Goal: Complete application form: Complete application form

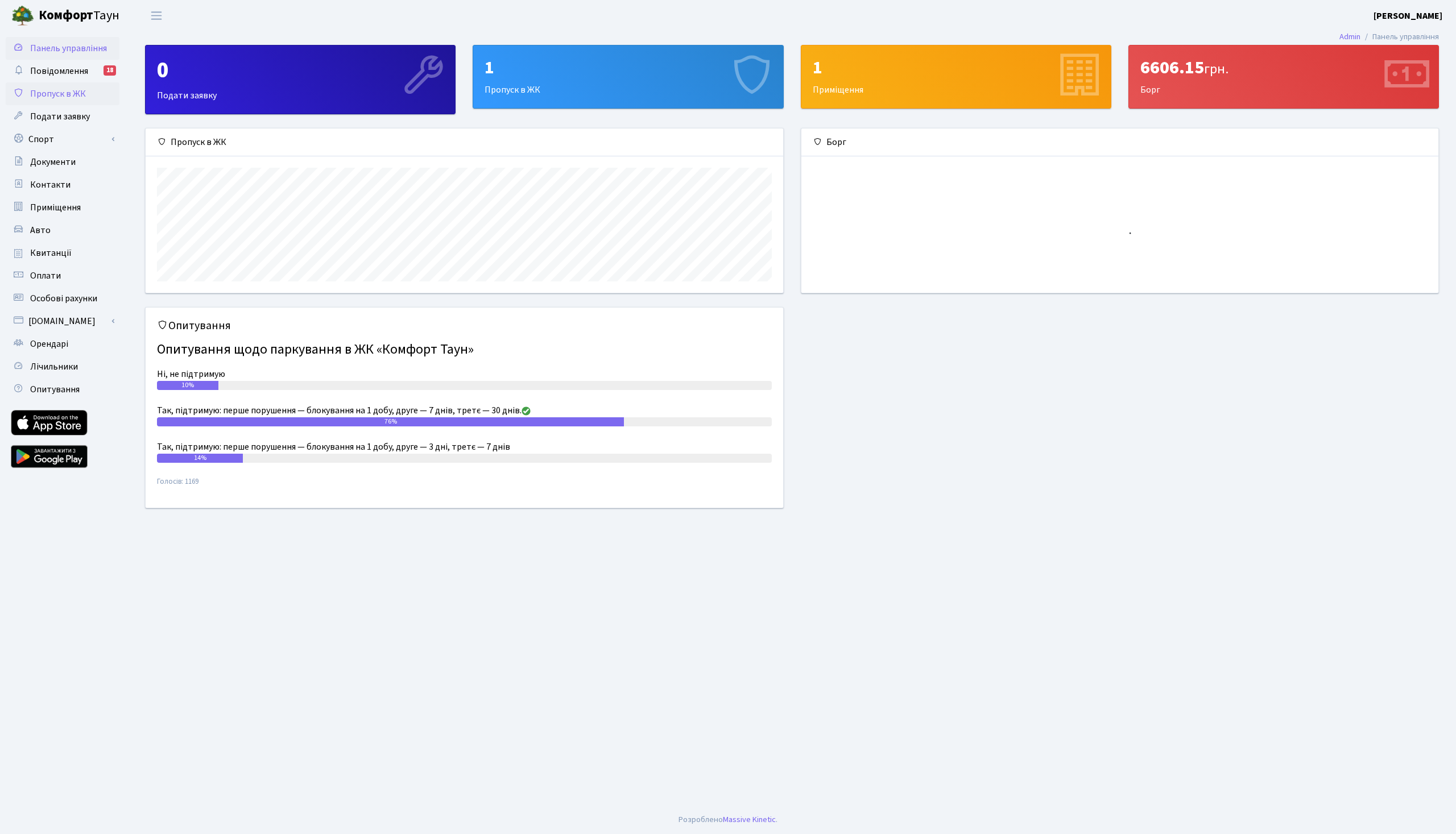
click at [56, 99] on span "Пропуск в ЖК" at bounding box center [58, 93] width 56 height 13
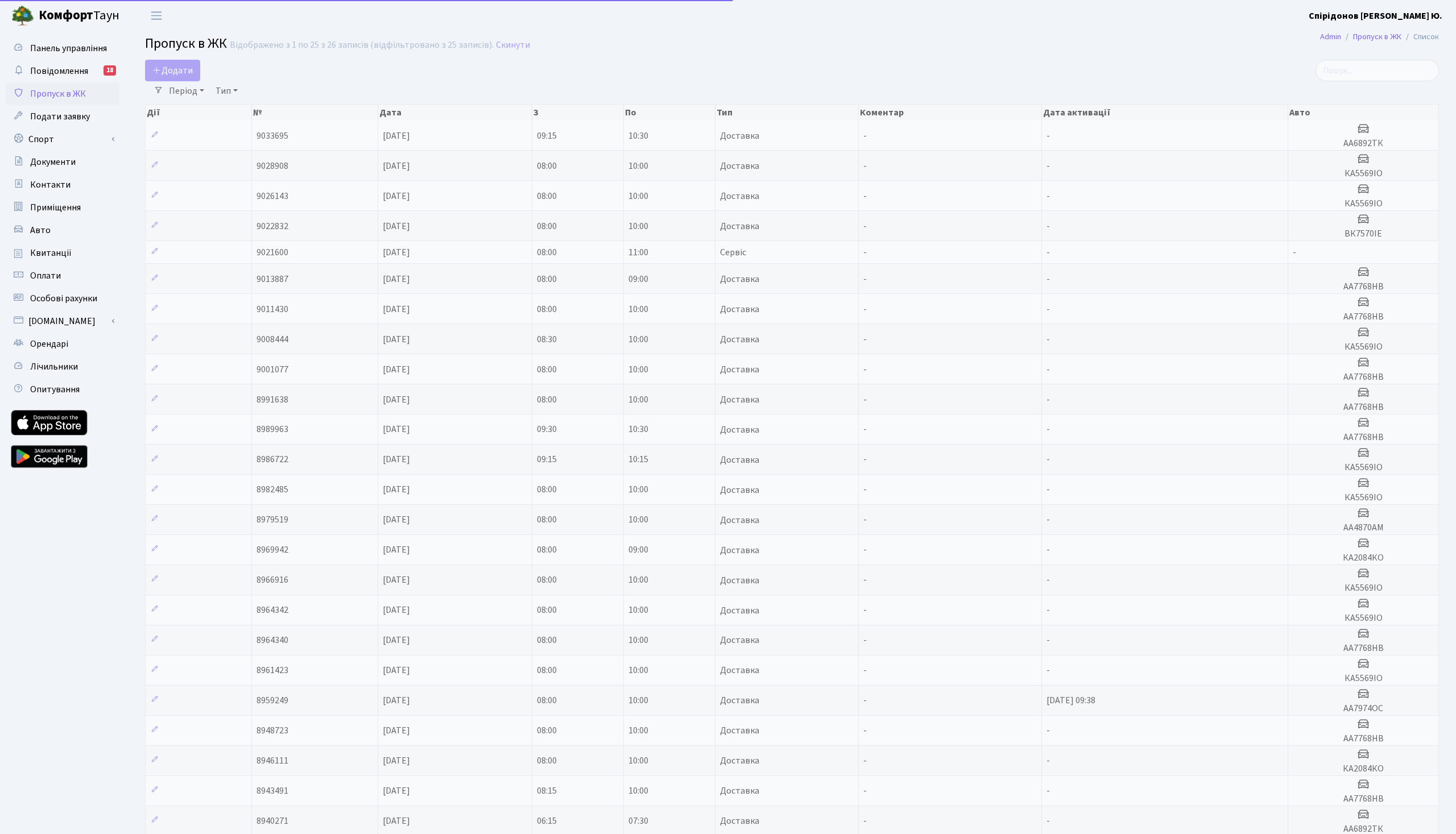
select select "25"
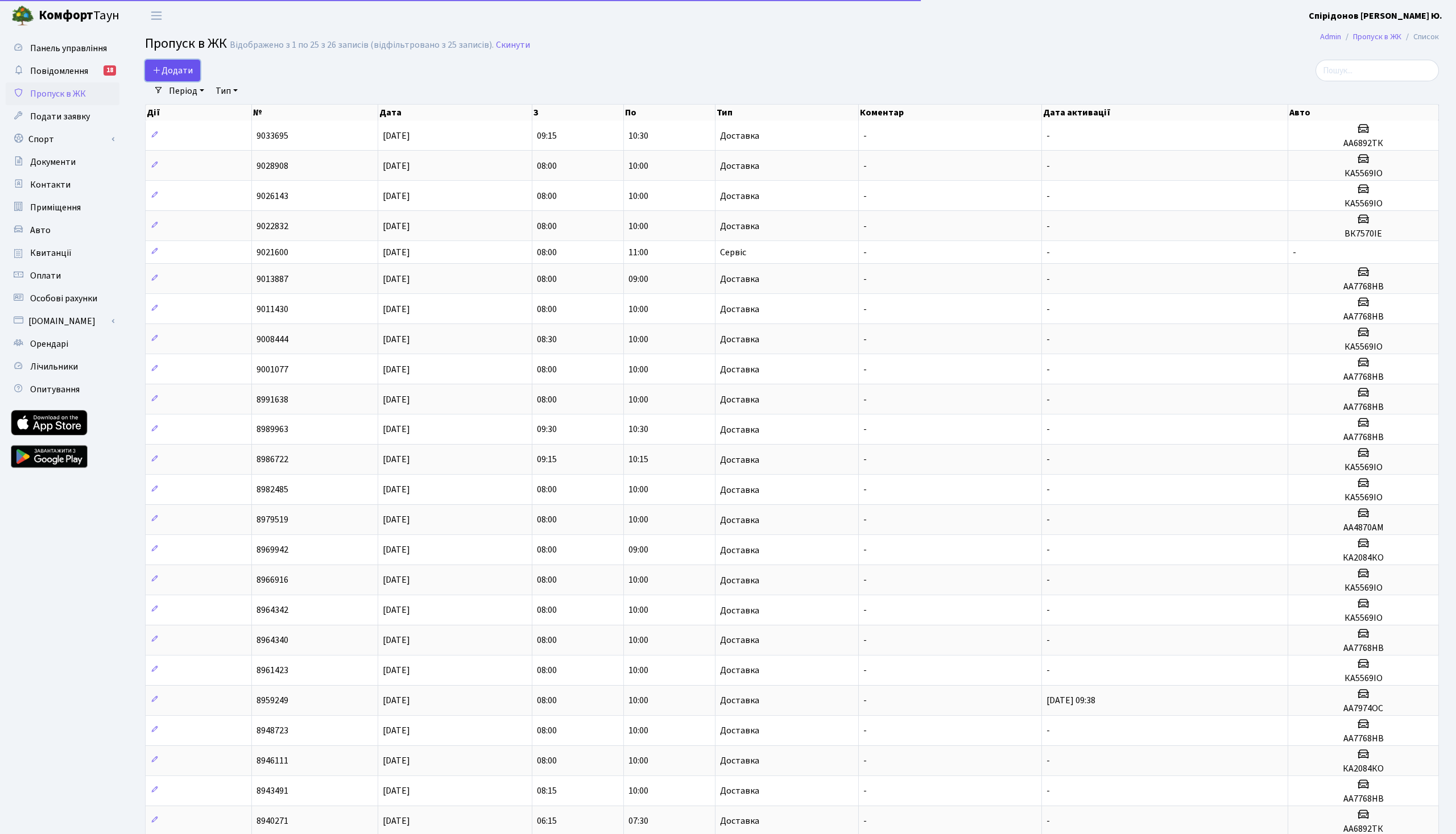
click at [181, 69] on span "Додати" at bounding box center [172, 70] width 40 height 13
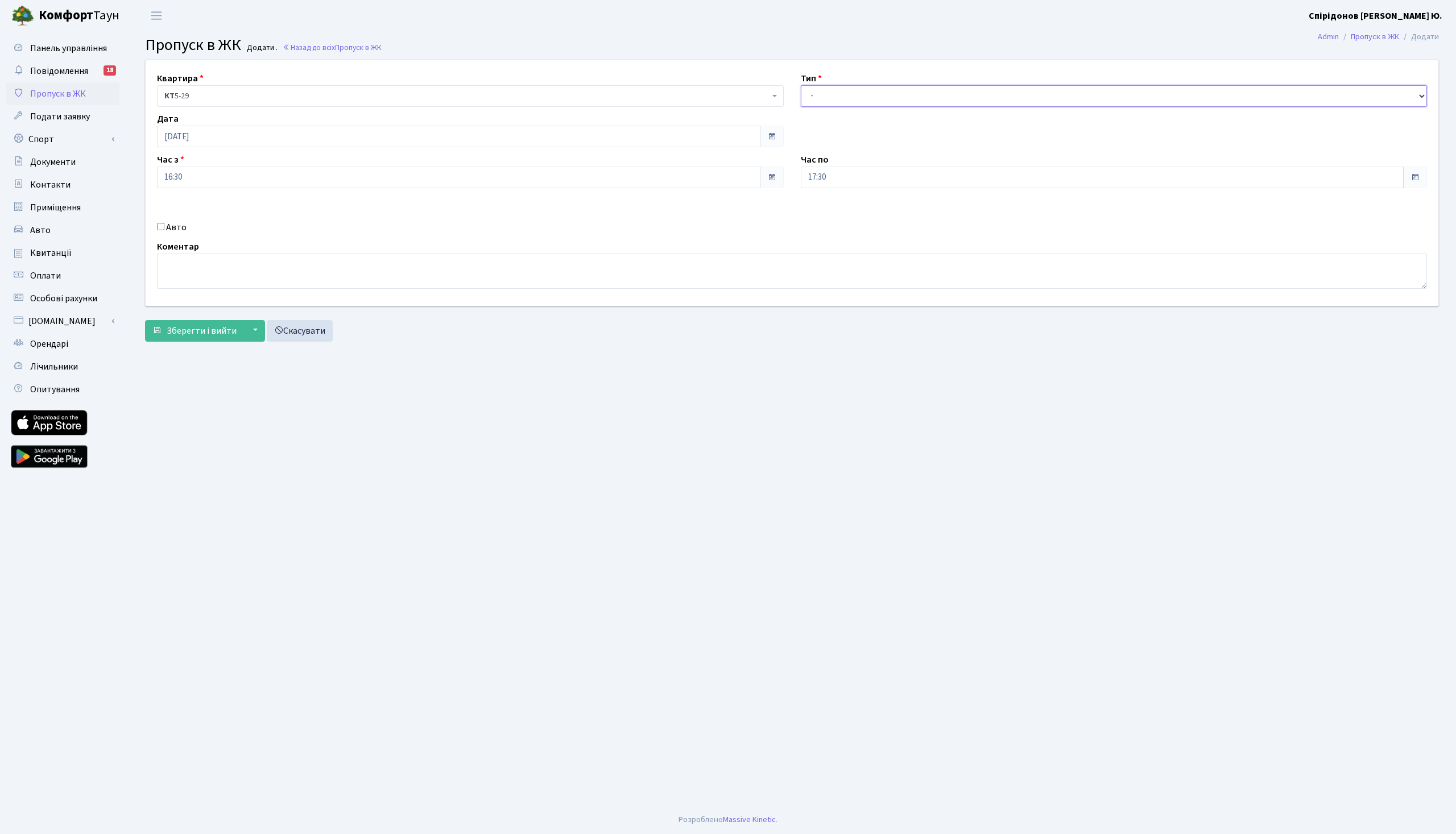
click at [801, 85] on select "- Доставка Таксі Гості Сервіс" at bounding box center [1114, 96] width 627 height 22
select select "1"
click option "Доставка" at bounding box center [0, 0] width 0 height 0
click at [291, 277] on textarea at bounding box center [792, 271] width 1270 height 35
paste textarea "КА 6182 РЕ"
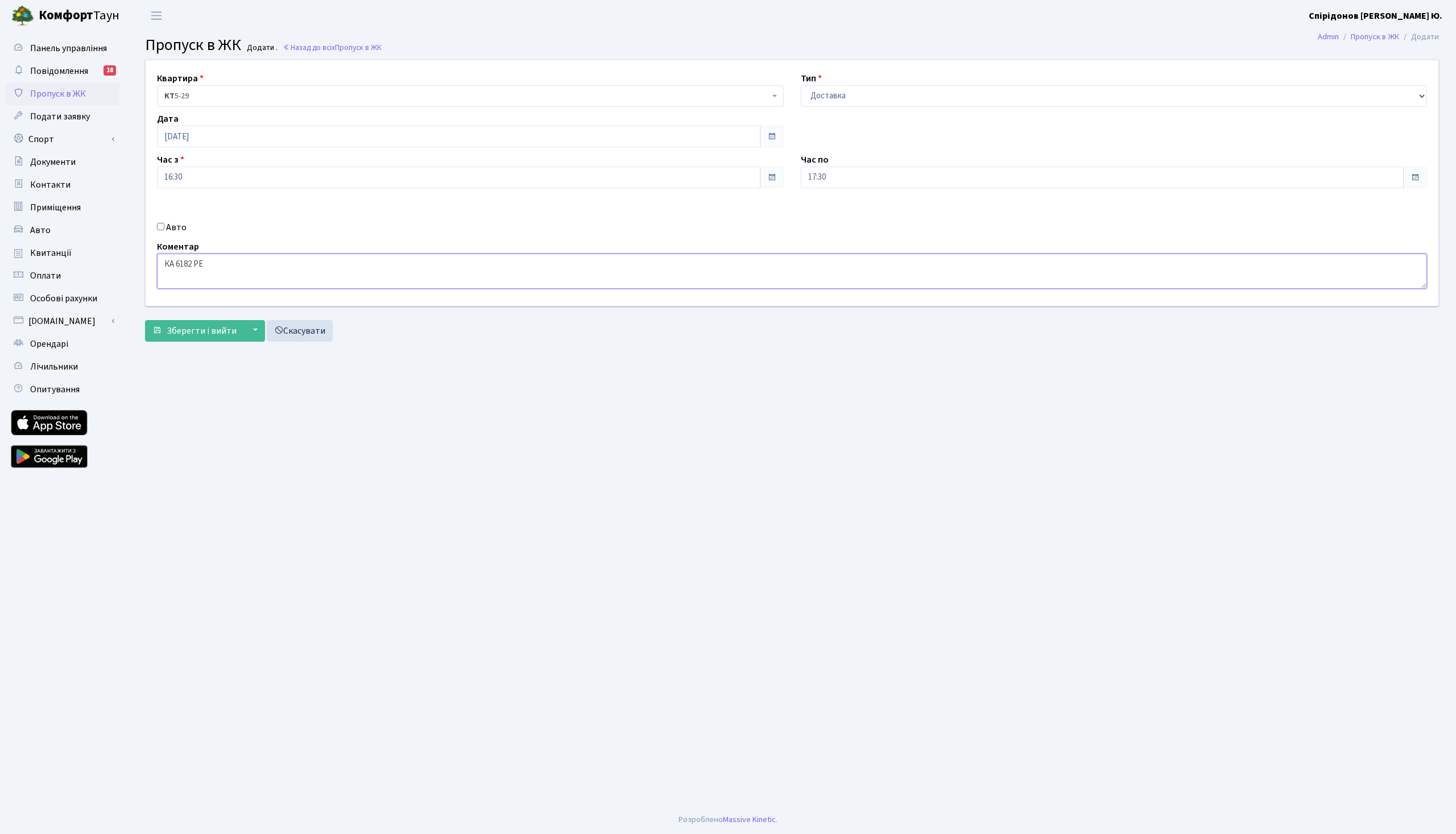
click at [194, 264] on textarea "КА 6182 РЕ" at bounding box center [792, 271] width 1270 height 35
type textarea "КА6182РЕ"
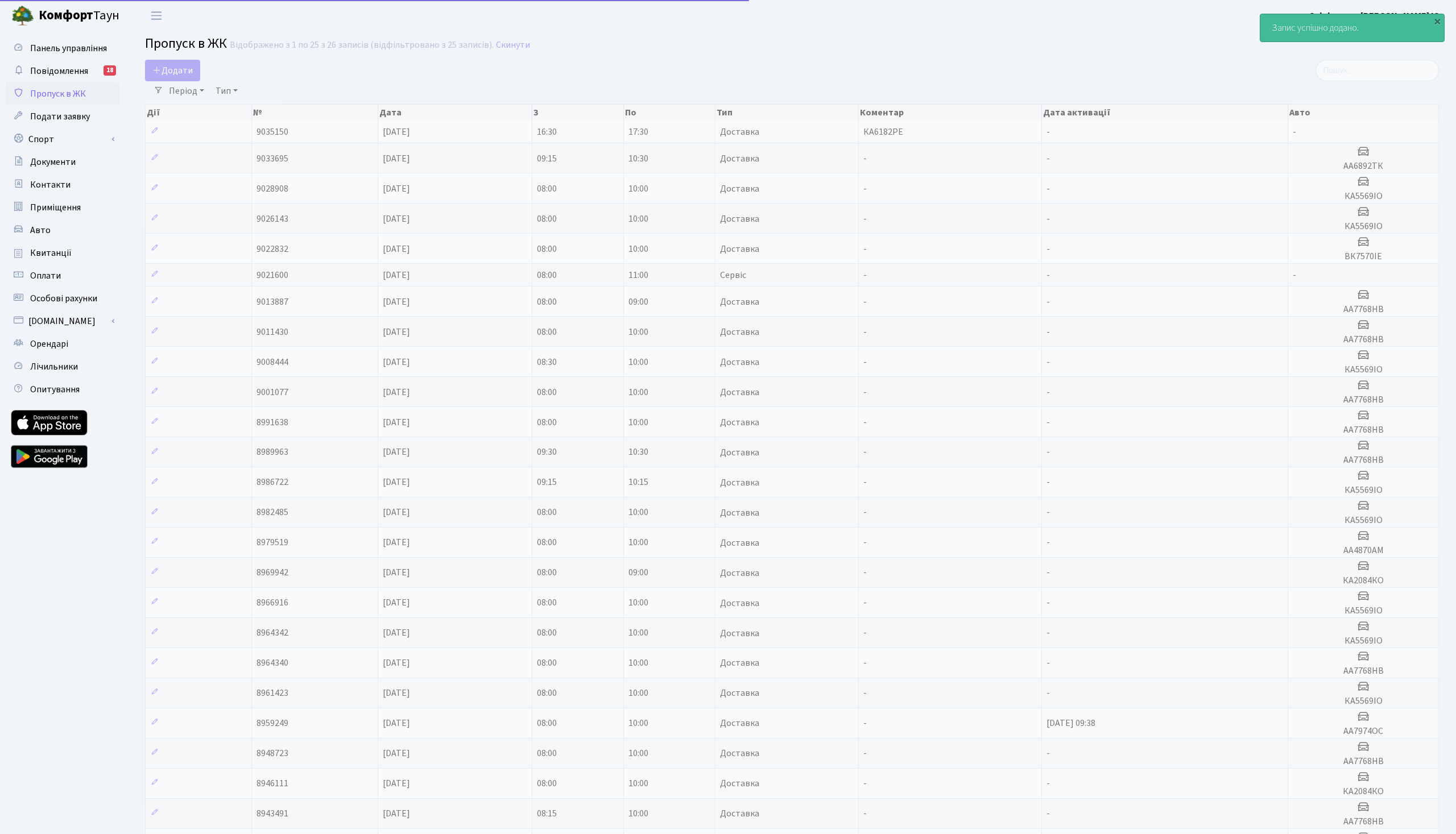
select select "25"
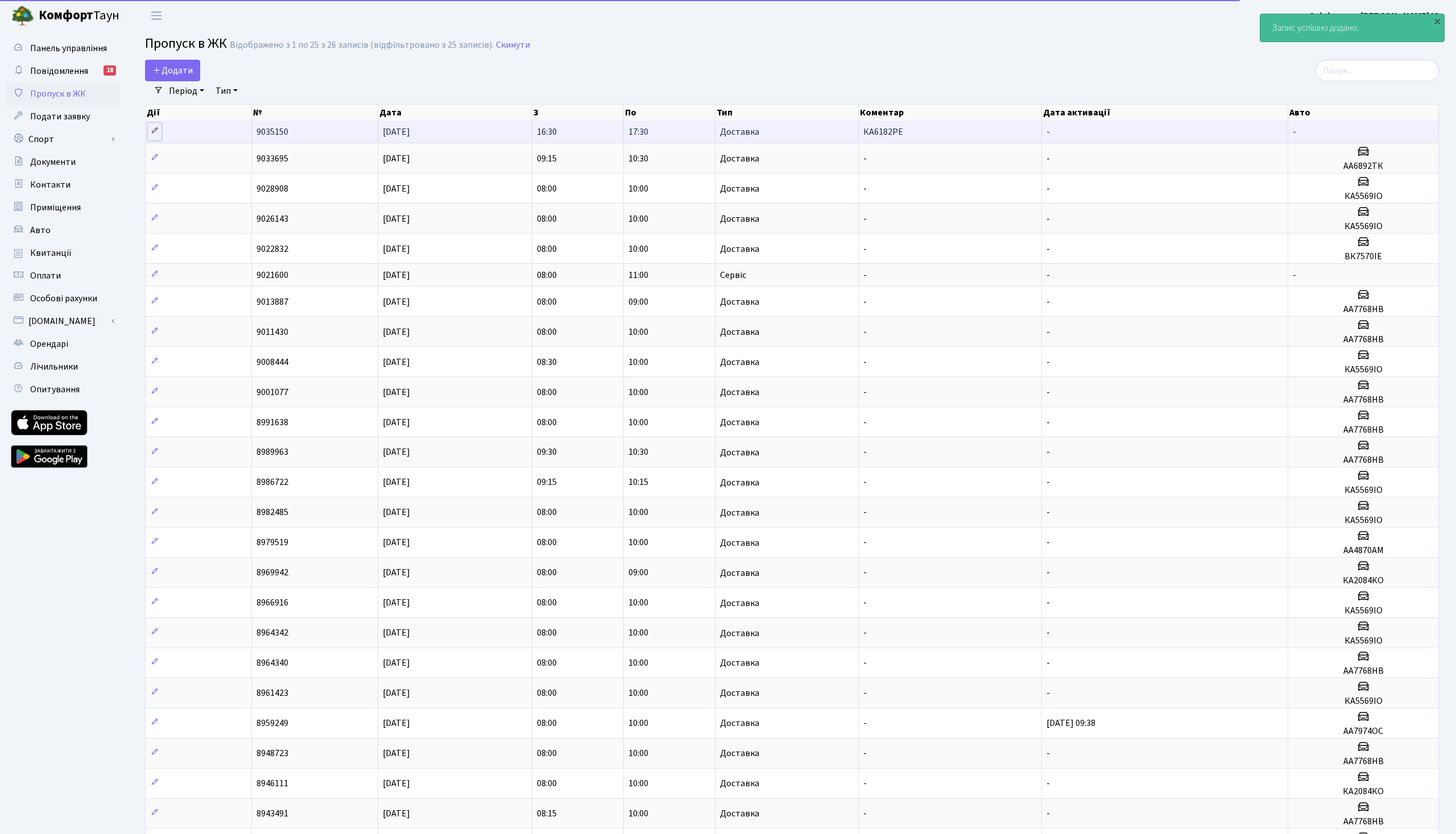
click at [152, 132] on icon at bounding box center [155, 130] width 8 height 8
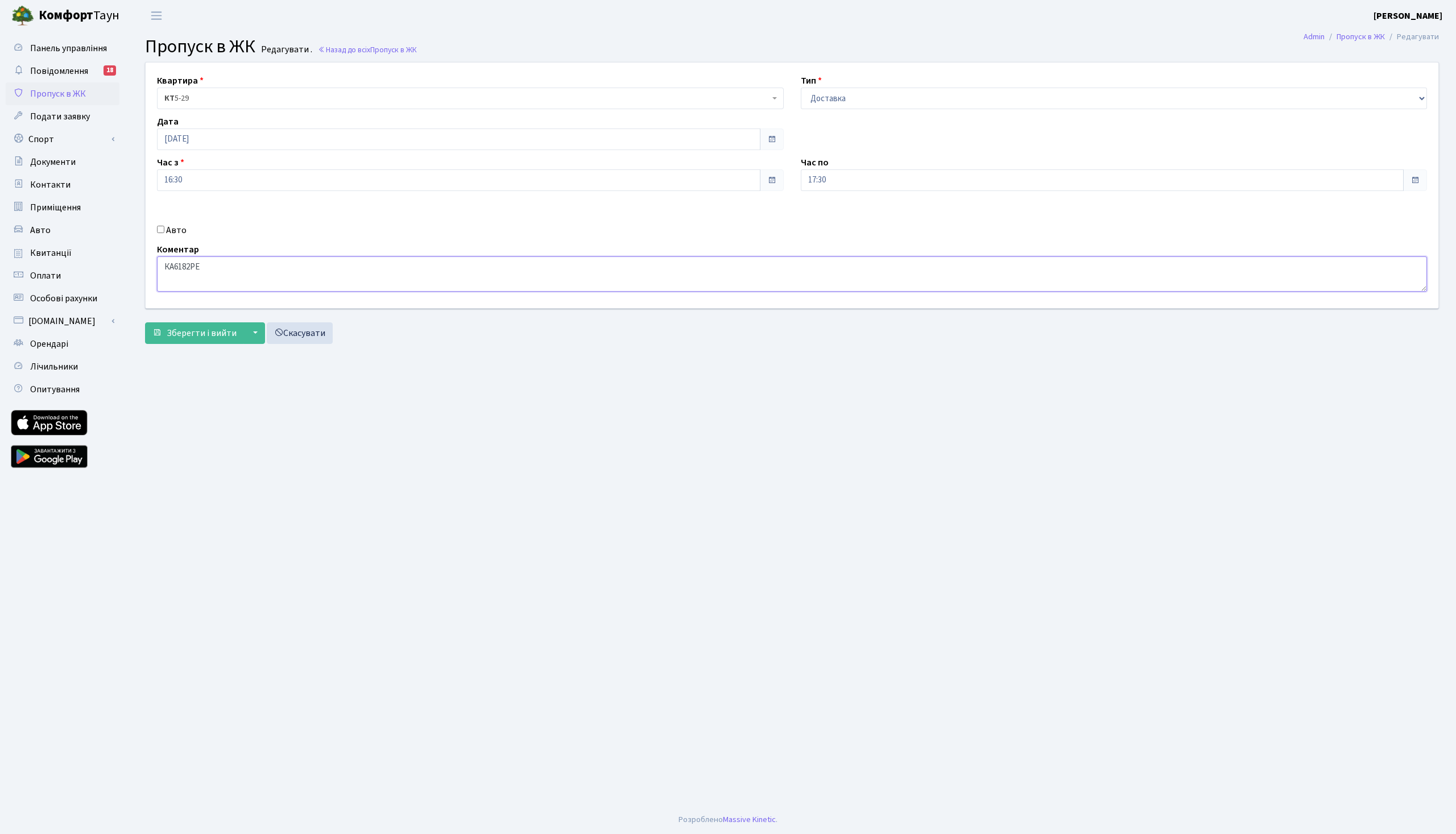
click at [221, 276] on textarea "КА6182РЕ" at bounding box center [792, 274] width 1270 height 35
click at [178, 234] on label "Авто" at bounding box center [176, 231] width 21 height 14
click at [164, 234] on input "Авто" at bounding box center [161, 230] width 8 height 8
checkbox input "true"
paste input "КА6182РЕ"
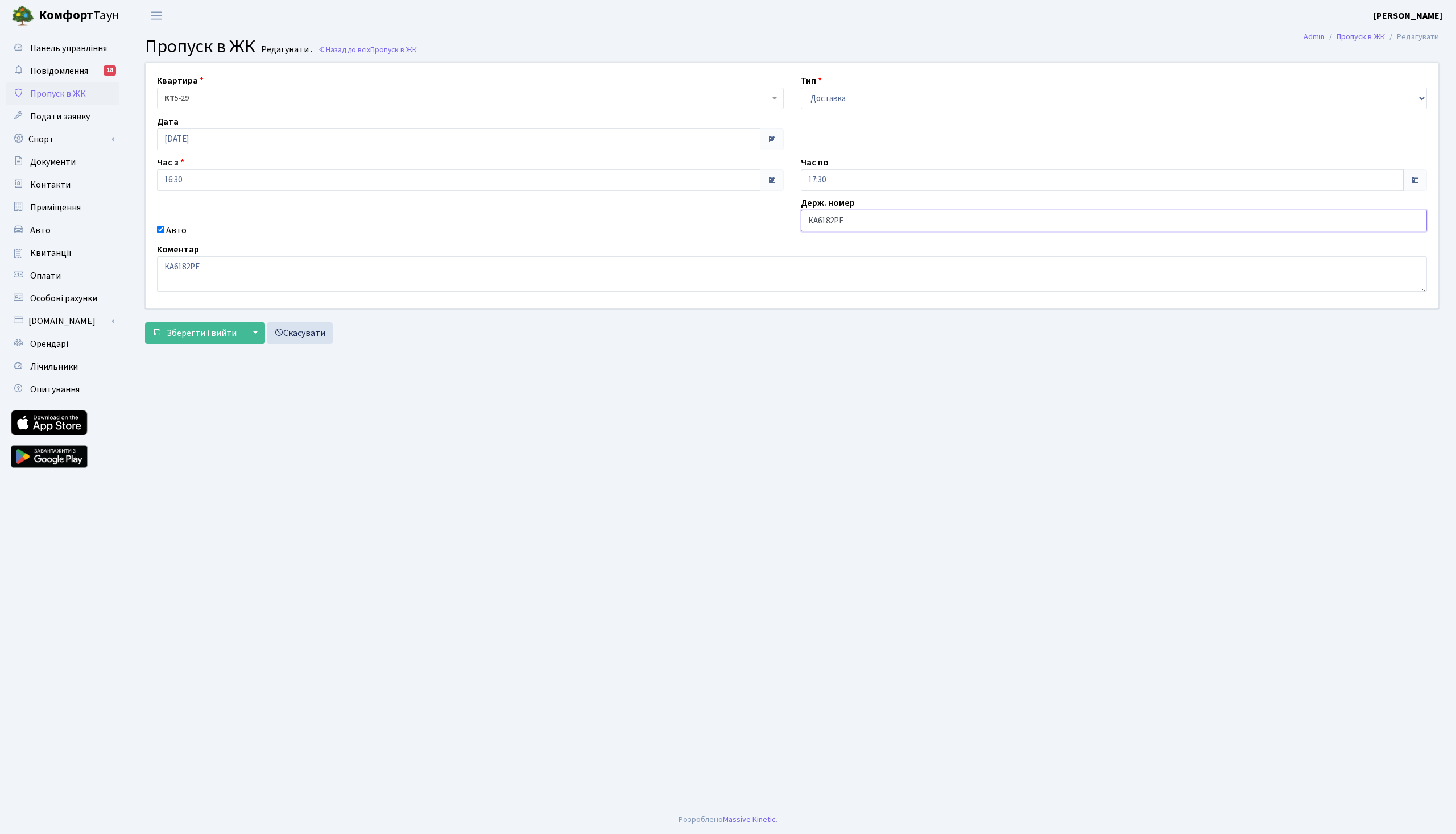
type input "КА6182РЕ"
click at [223, 140] on input "[DATE]" at bounding box center [458, 139] width 603 height 22
click at [237, 197] on td "3" at bounding box center [235, 196] width 17 height 17
type input "[DATE]"
drag, startPoint x: 209, startPoint y: 183, endPoint x: 120, endPoint y: 183, distance: 89.0
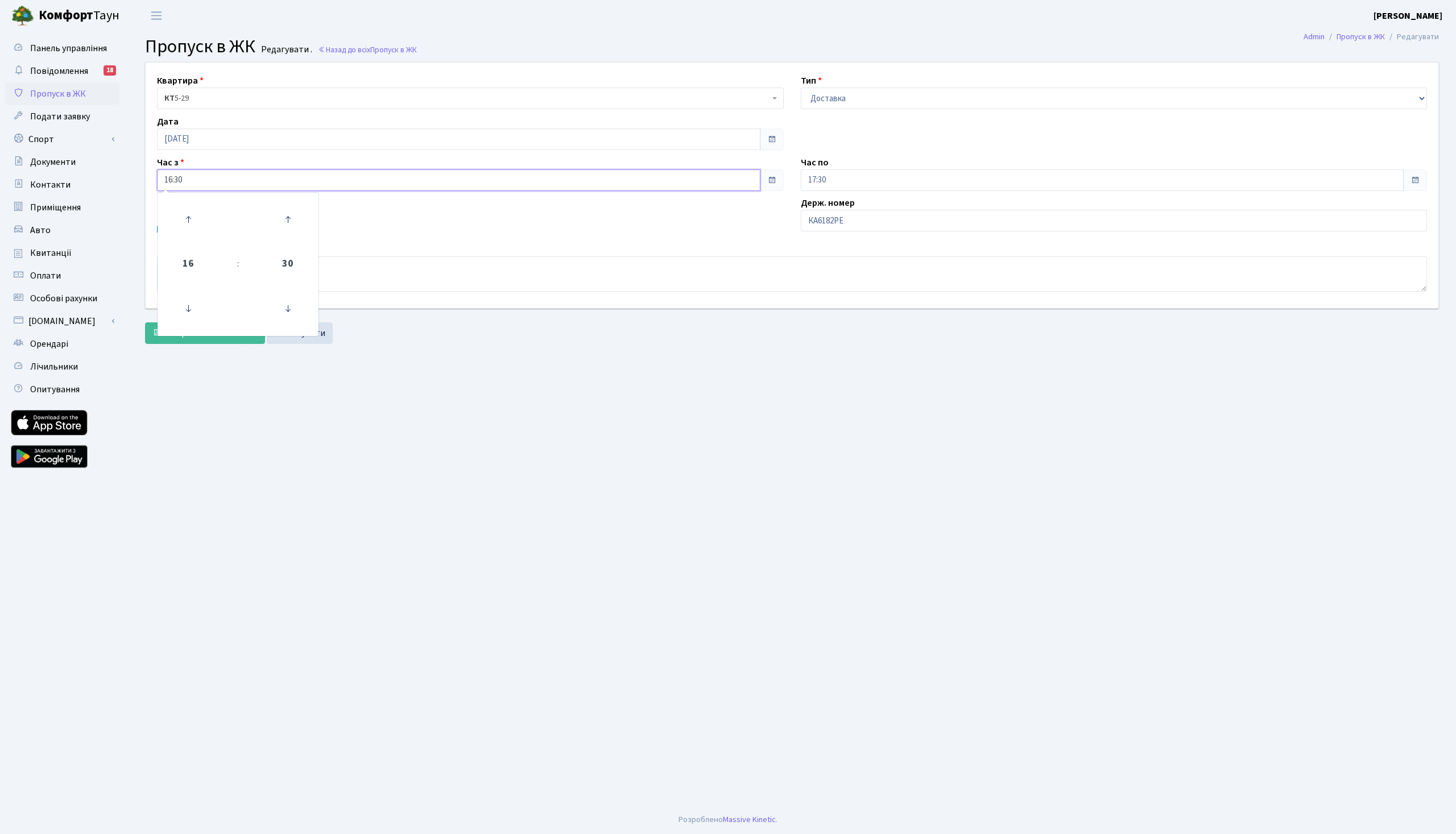
click at [157, 183] on input "16:30" at bounding box center [458, 181] width 603 height 22
type input "08:00"
click at [320, 423] on main "Admin Пропуск в ЖК Редагувати Пропуск в ЖК Редагувати . Назад до всіх Пропуск в…" at bounding box center [791, 418] width 1327 height 774
drag, startPoint x: 867, startPoint y: 189, endPoint x: 772, endPoint y: 185, distance: 95.1
click at [801, 185] on input "17:30" at bounding box center [1102, 181] width 603 height 22
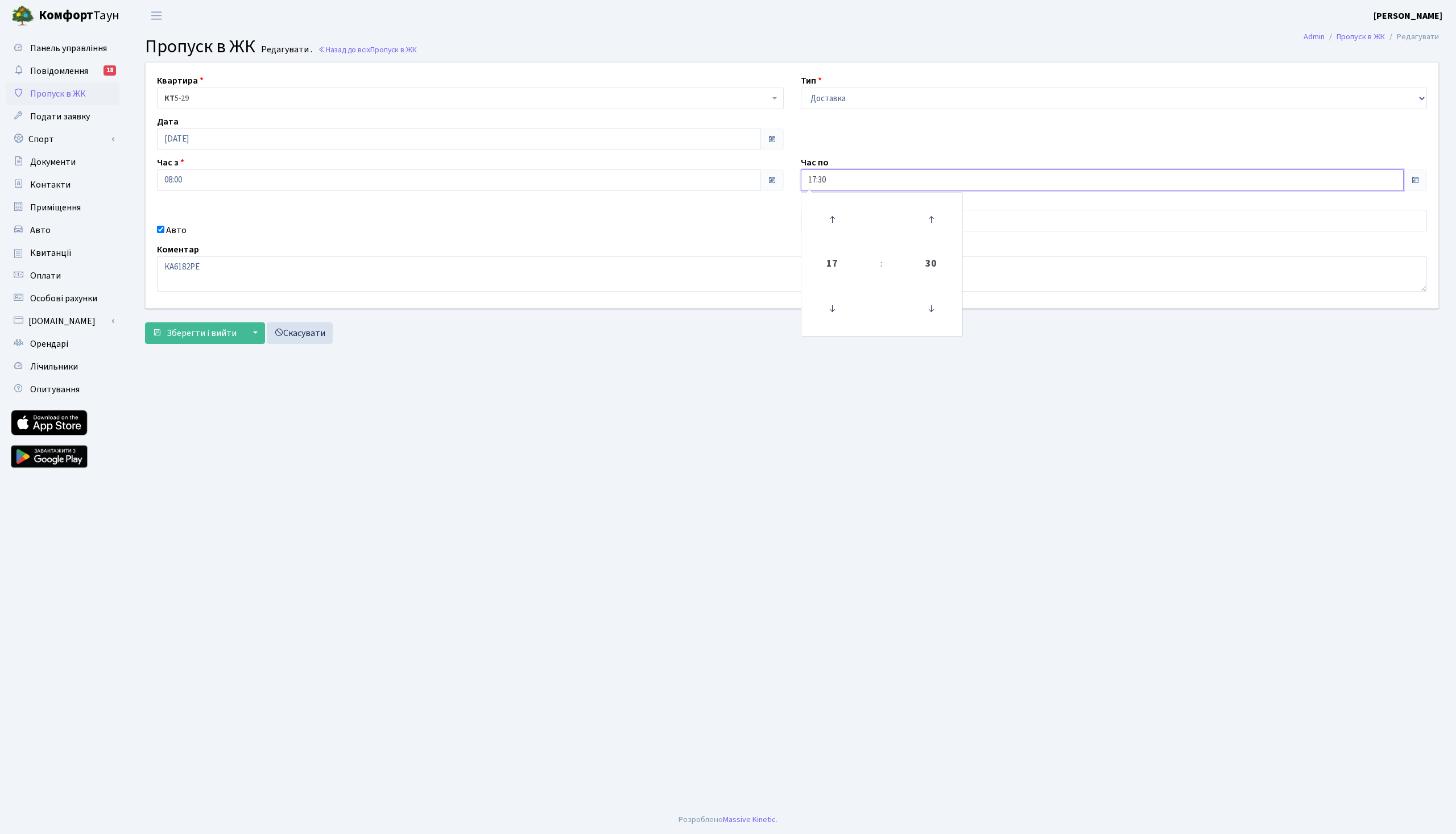
click at [812, 175] on input "17:30" at bounding box center [1102, 181] width 603 height 22
click at [835, 216] on icon at bounding box center [831, 219] width 30 height 30
click at [832, 309] on icon at bounding box center [831, 308] width 30 height 30
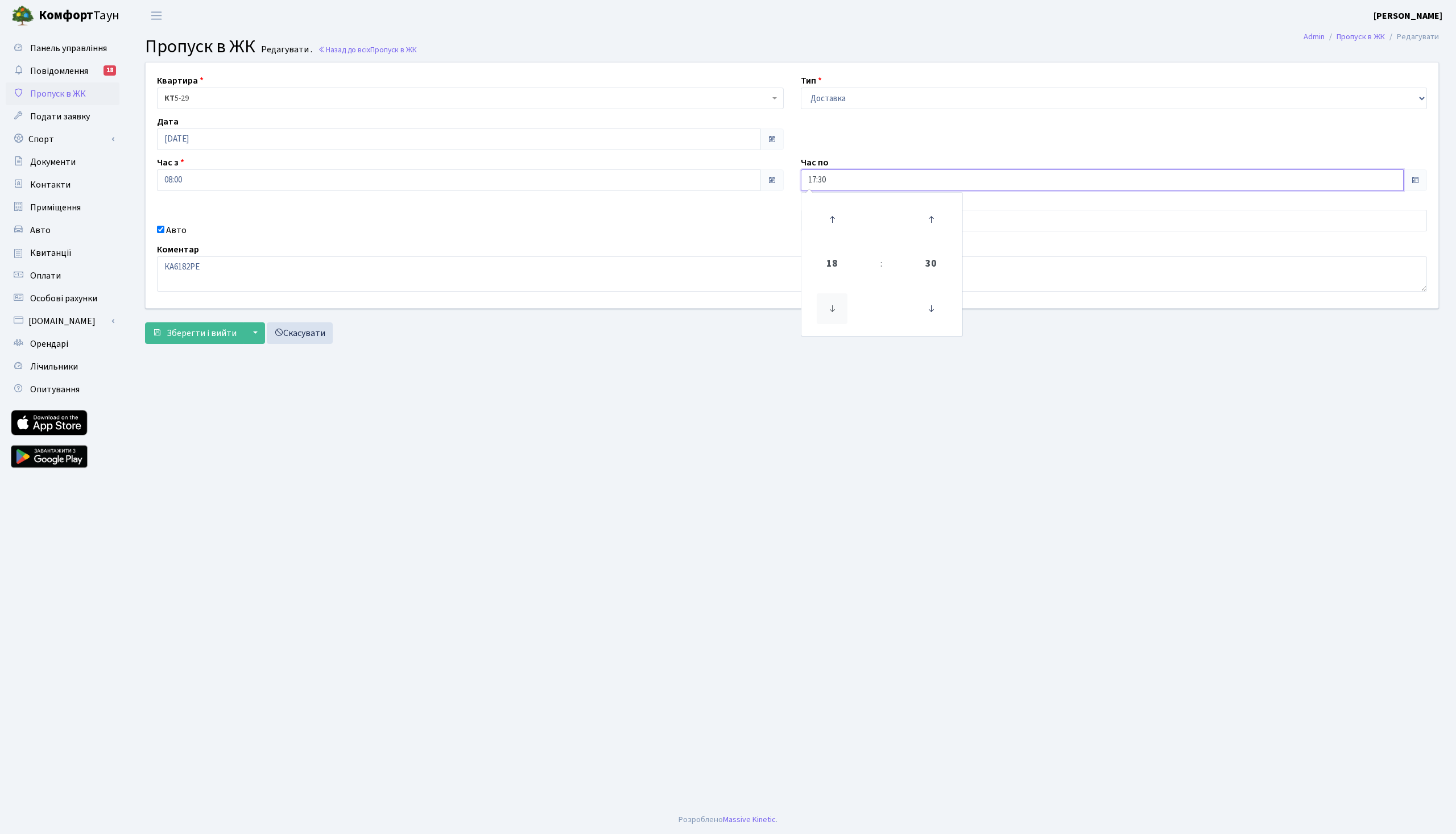
click at [832, 309] on icon at bounding box center [831, 308] width 30 height 30
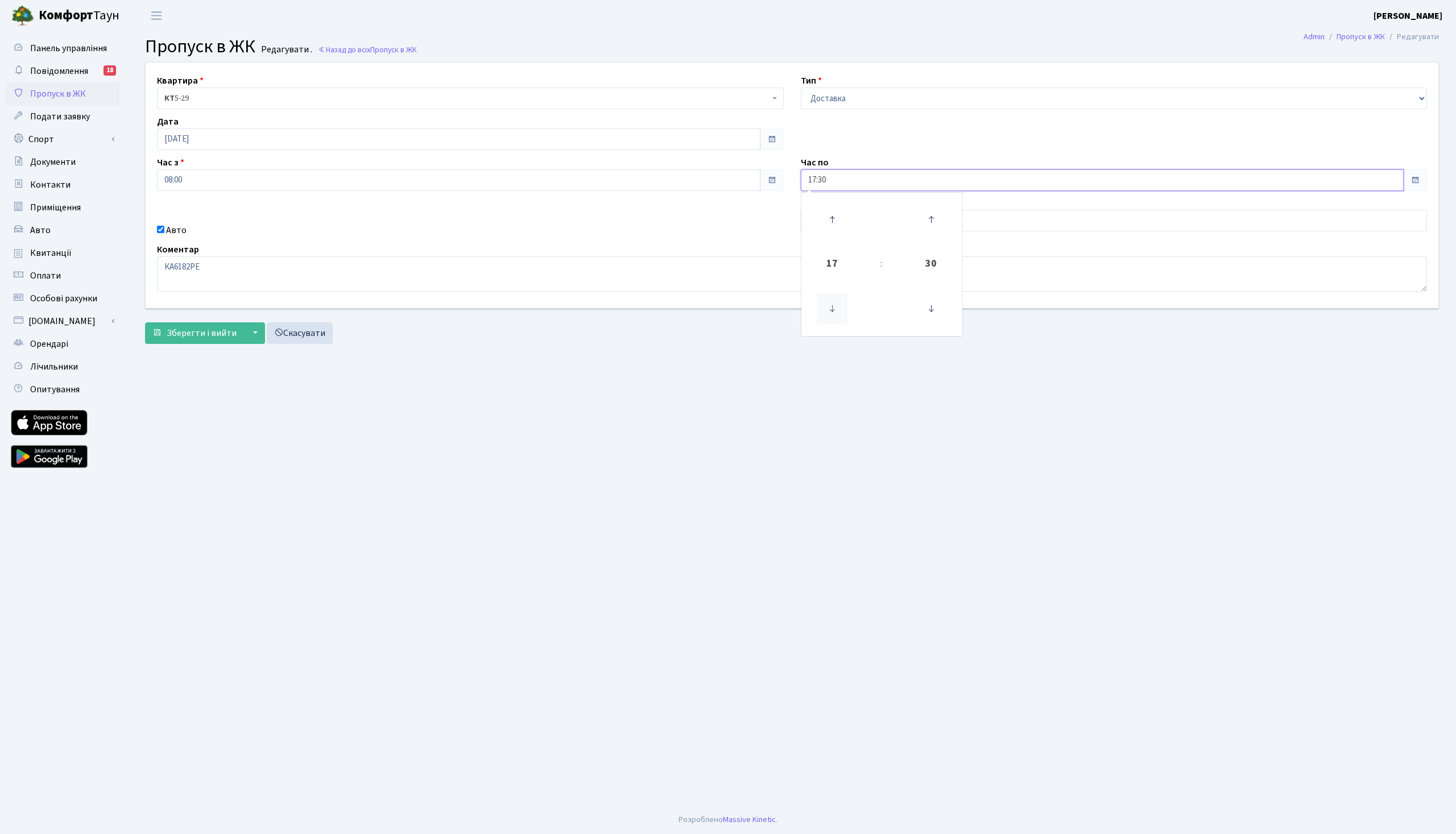
click at [832, 309] on icon at bounding box center [831, 308] width 30 height 30
click at [634, 209] on div "Квартира <b>КТ</b>&nbsp;&nbsp;&nbsp;&nbsp;5-29 КТ 5-29 Тип - Доставка Таксі Гос…" at bounding box center [792, 185] width 1310 height 245
click at [460, 149] on input "[DATE]" at bounding box center [458, 139] width 603 height 22
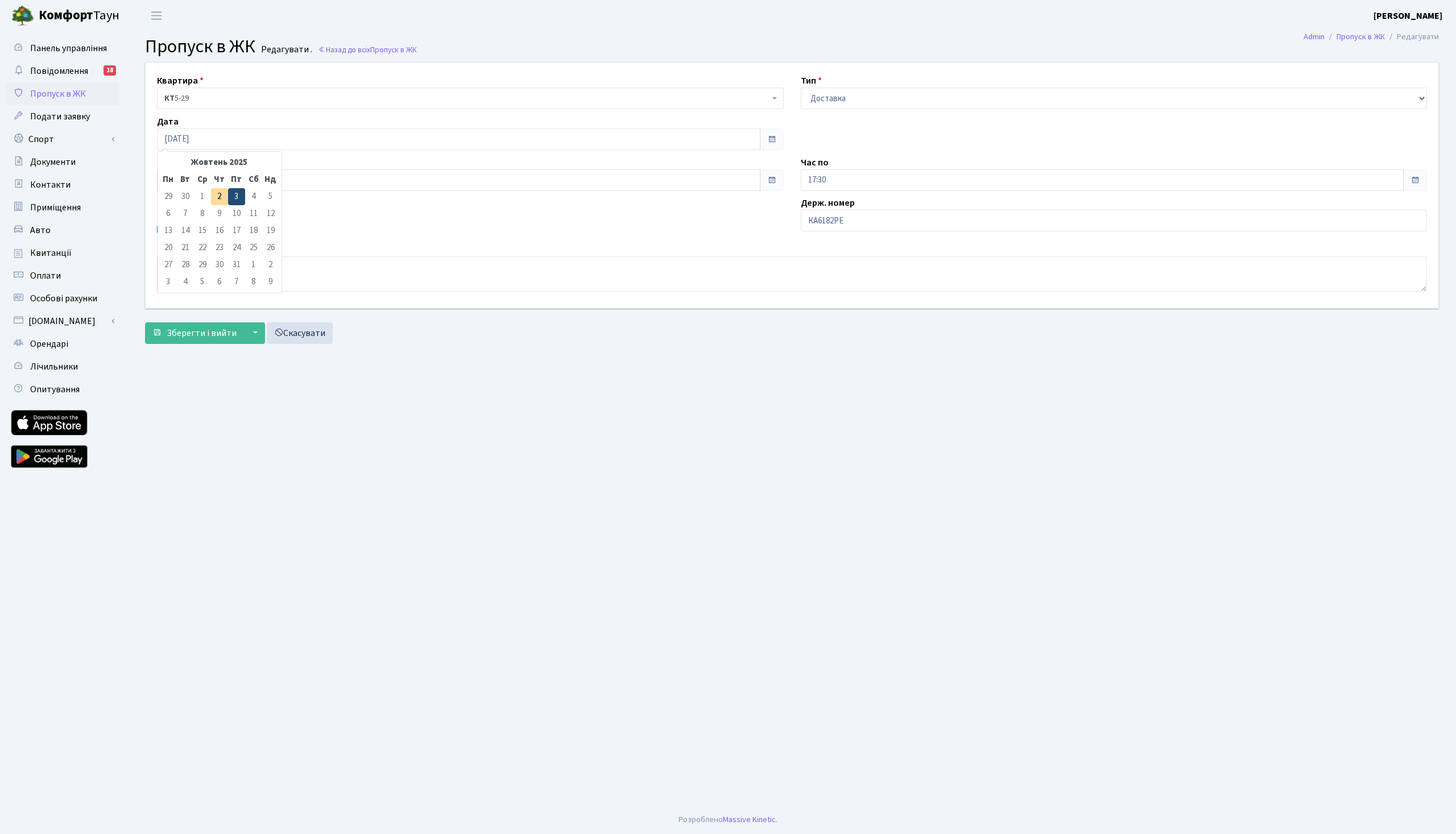
click at [240, 195] on td "3" at bounding box center [235, 196] width 17 height 17
click at [833, 172] on input "17:30" at bounding box center [1102, 181] width 603 height 22
click at [842, 216] on icon at bounding box center [831, 219] width 30 height 30
click at [834, 309] on icon at bounding box center [831, 308] width 30 height 30
type input "17:30"
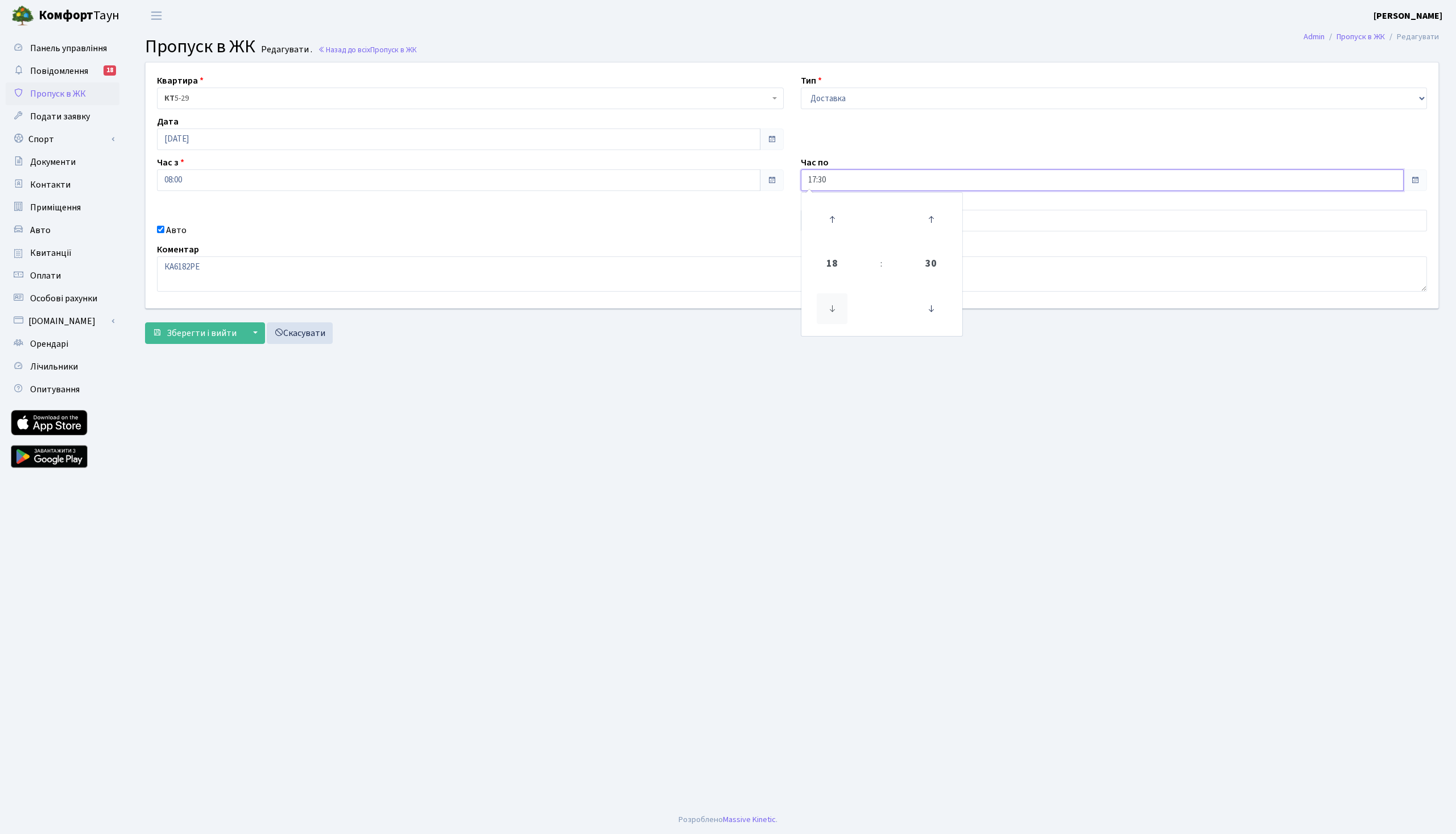
click at [834, 309] on icon at bounding box center [831, 308] width 30 height 30
click at [322, 329] on link "Скасувати" at bounding box center [299, 334] width 66 height 22
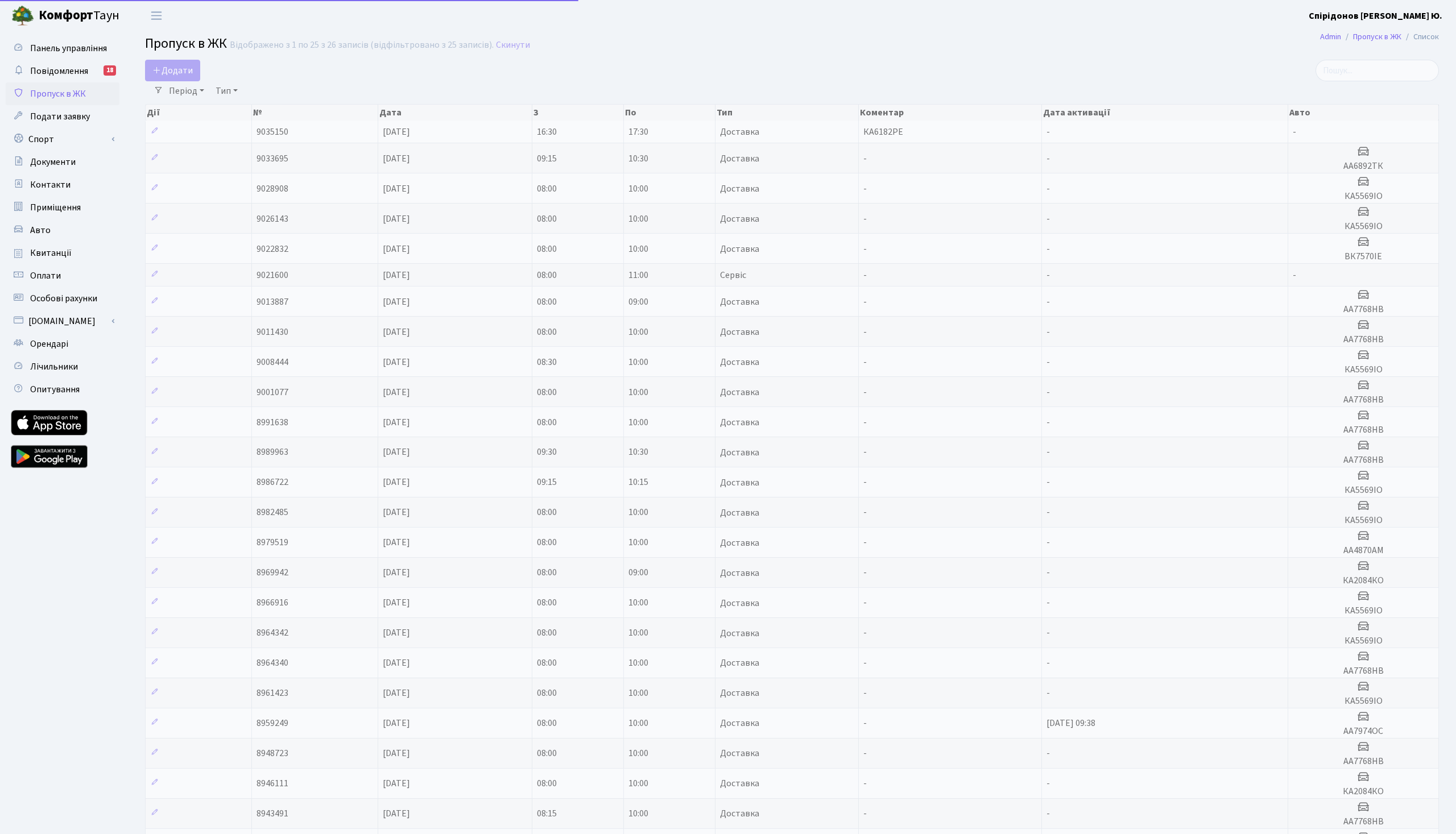
select select "25"
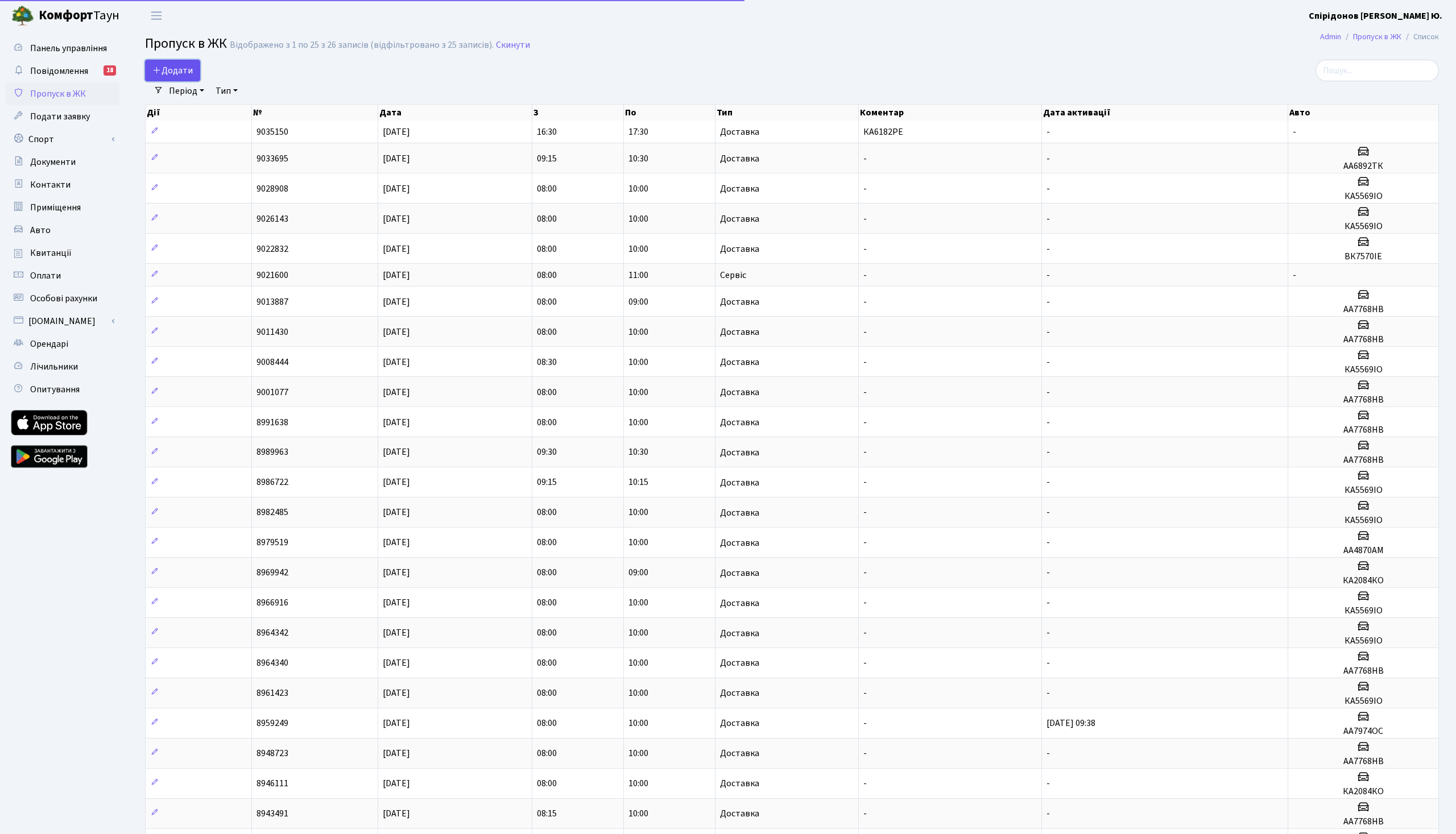
click at [183, 66] on span "Додати" at bounding box center [172, 70] width 40 height 13
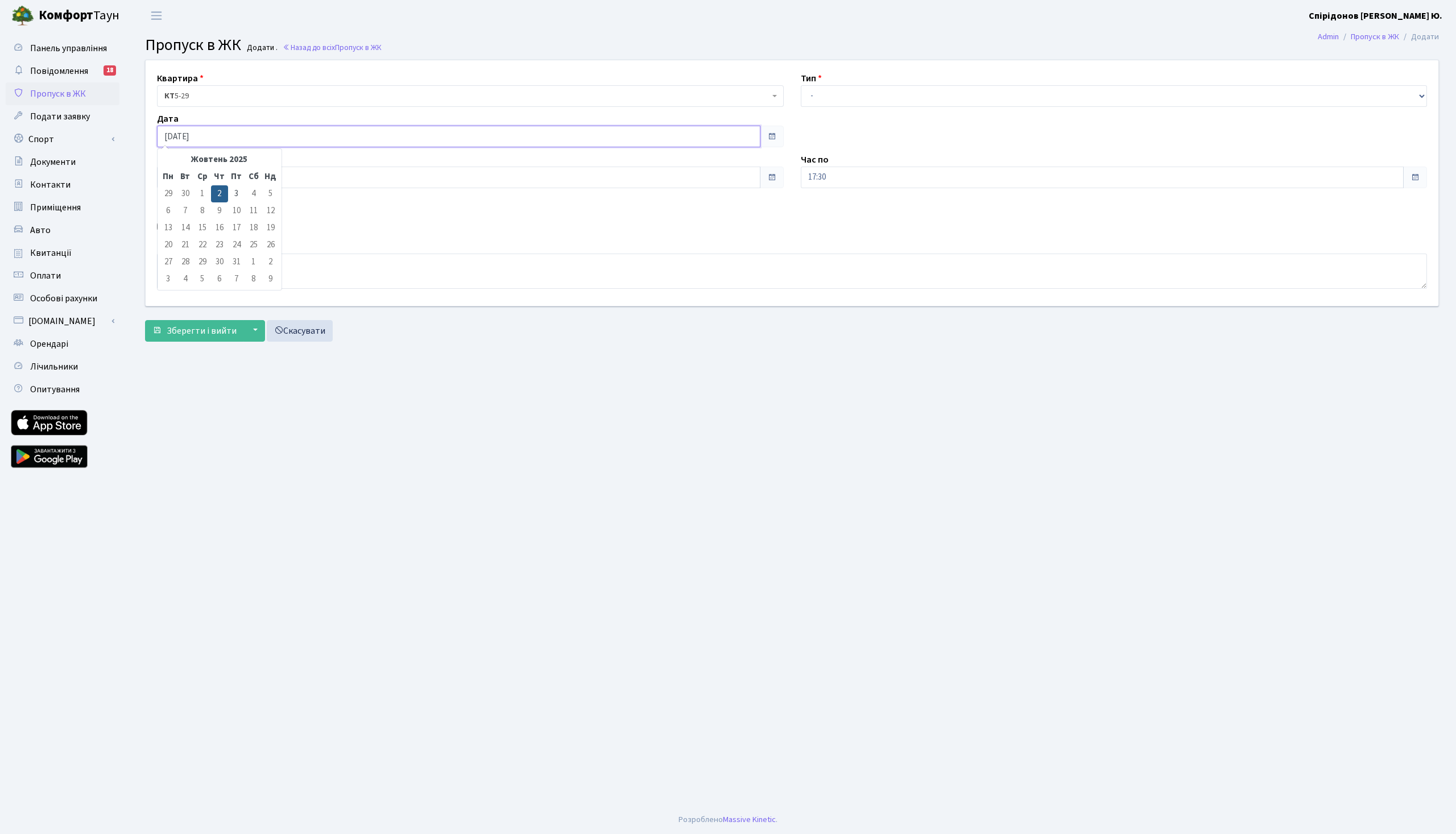
click at [231, 129] on input "[DATE]" at bounding box center [458, 136] width 603 height 22
click at [234, 194] on td "3" at bounding box center [235, 193] width 17 height 17
type input "[DATE]"
drag, startPoint x: 208, startPoint y: 178, endPoint x: 141, endPoint y: 177, distance: 67.0
click at [157, 177] on input "16:30" at bounding box center [458, 178] width 603 height 22
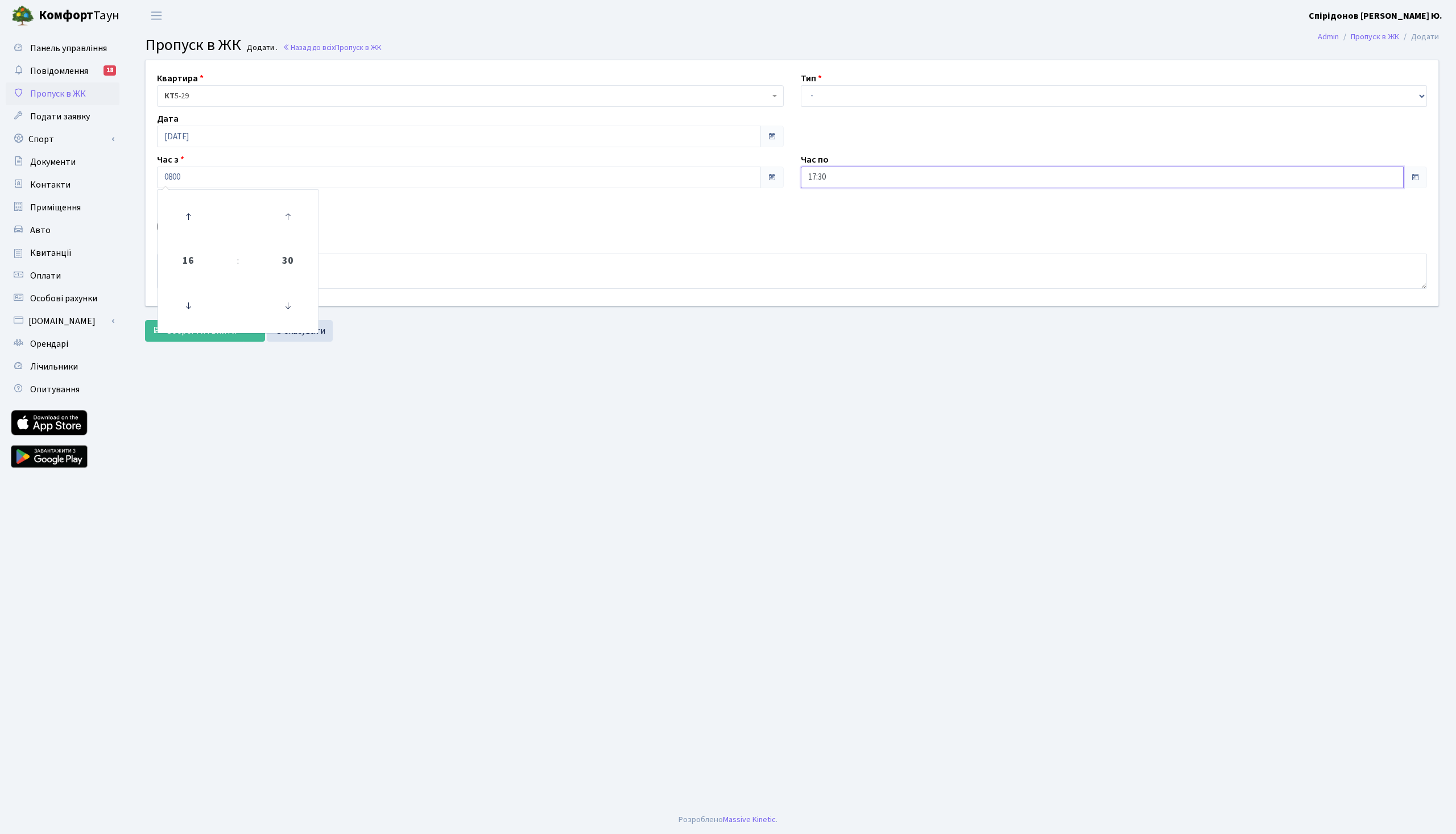
type input "08:00"
type input "10:00"
click at [180, 231] on label "Авто" at bounding box center [176, 228] width 21 height 14
click at [164, 231] on input "Авто" at bounding box center [161, 227] width 8 height 8
checkbox input "true"
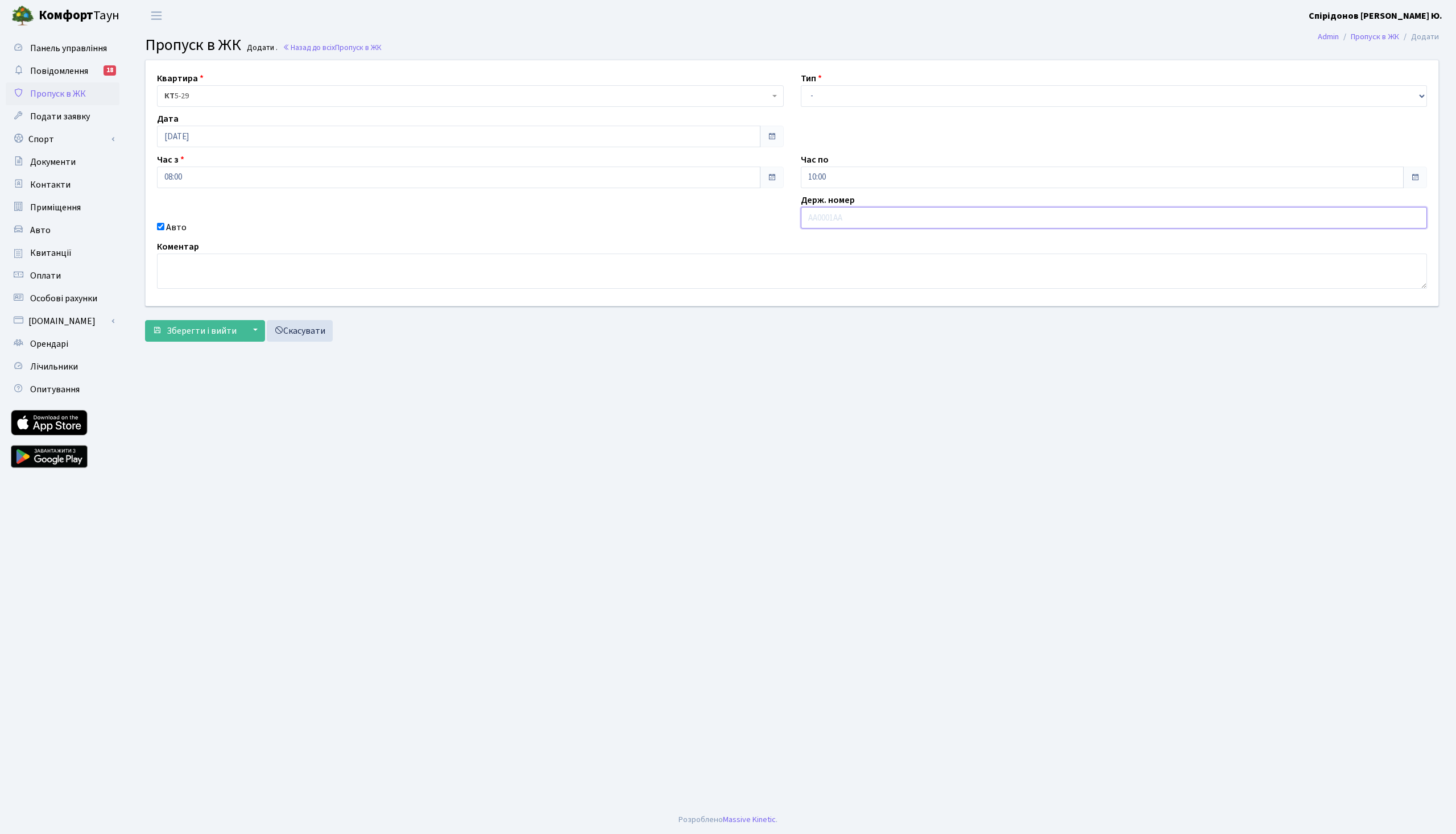
paste input "КА6182РЕ"
type input "КА6182РЕ"
click at [801, 85] on select "- Доставка Таксі Гості Сервіс" at bounding box center [1114, 96] width 627 height 22
select select "1"
click option "Доставка" at bounding box center [0, 0] width 0 height 0
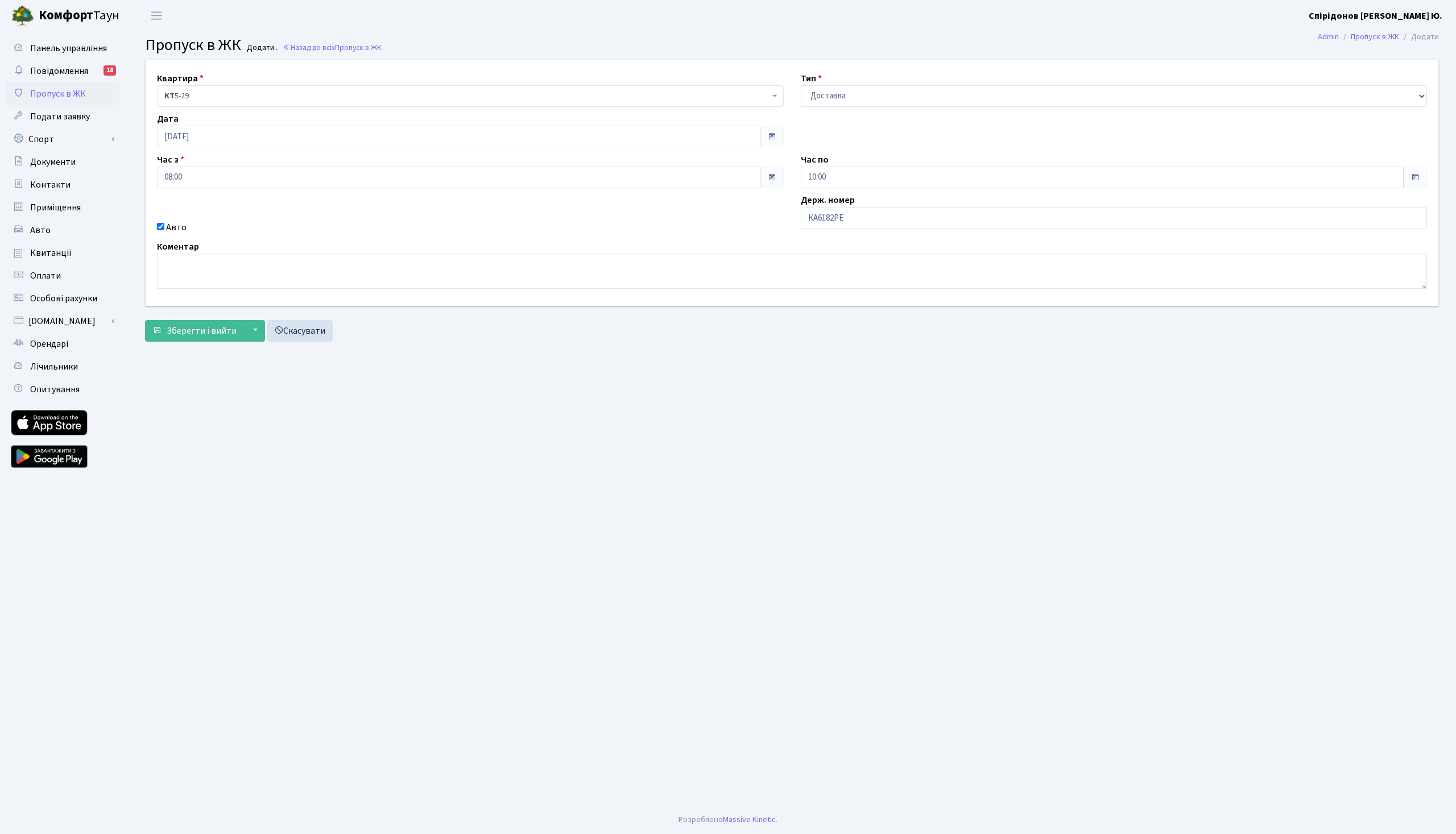
click at [760, 461] on main "Admin Пропуск в ЖК Додати Пропуск в ЖК Додати . Назад до всіх Пропуск в ЖК Квар…" at bounding box center [791, 418] width 1327 height 774
click at [187, 337] on button "Зберегти і вийти" at bounding box center [194, 331] width 99 height 22
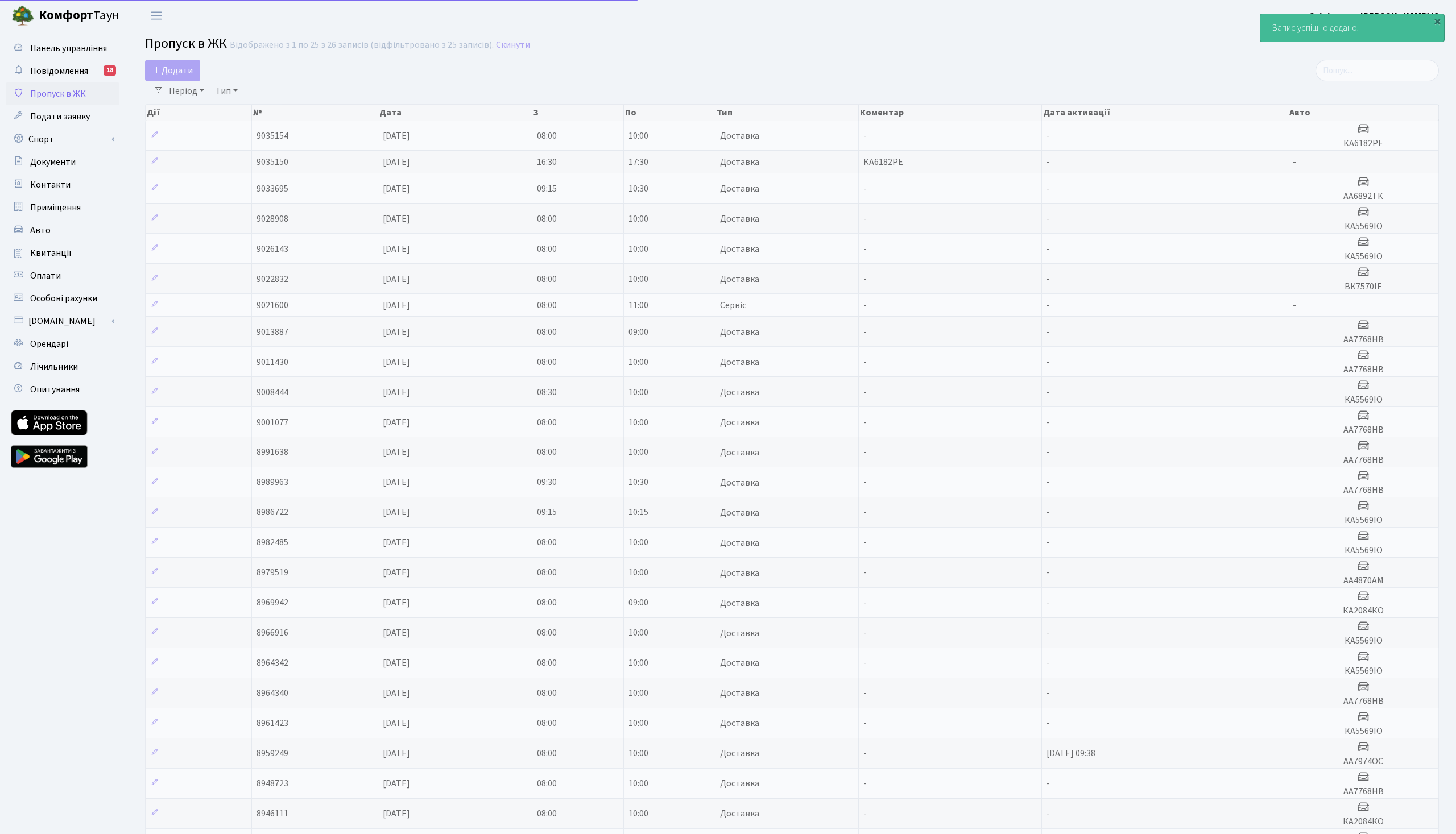
select select "25"
